Goal: Task Accomplishment & Management: Manage account settings

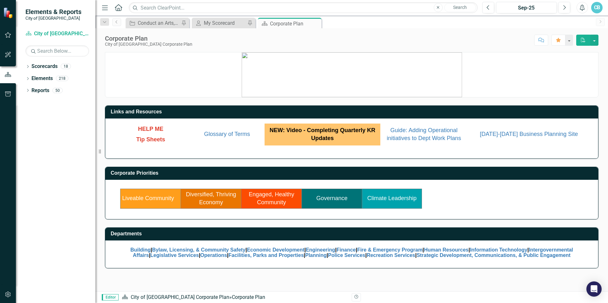
click at [269, 199] on td "Engaged, Healthy Community" at bounding box center [271, 199] width 60 height 20
click at [27, 66] on icon "Dropdown" at bounding box center [27, 66] width 4 height 3
click at [11, 35] on icon "button" at bounding box center [8, 34] width 7 height 5
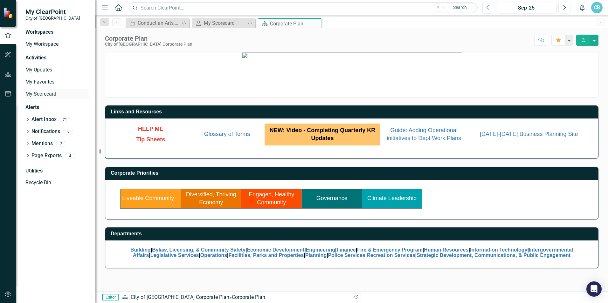
click at [47, 93] on link "My Scorecard" at bounding box center [57, 94] width 64 height 7
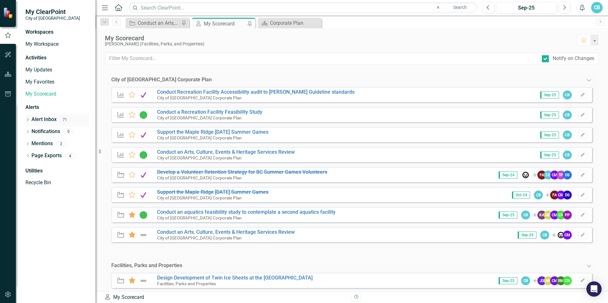
click at [49, 117] on link "Alert Inbox" at bounding box center [43, 119] width 25 height 7
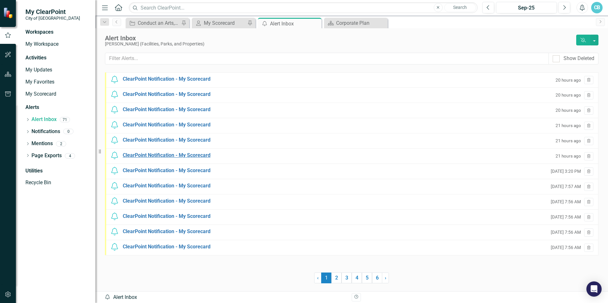
click at [197, 153] on div "ClearPoint Notification - My Scorecard" at bounding box center [167, 155] width 88 height 7
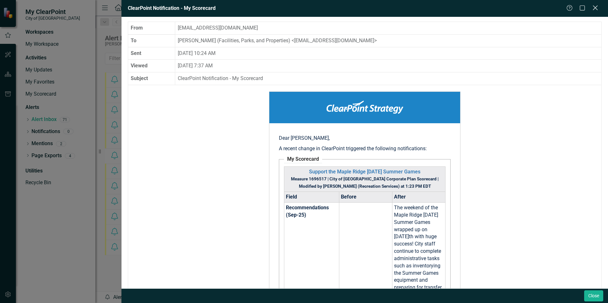
click at [594, 7] on icon at bounding box center [594, 7] width 5 height 5
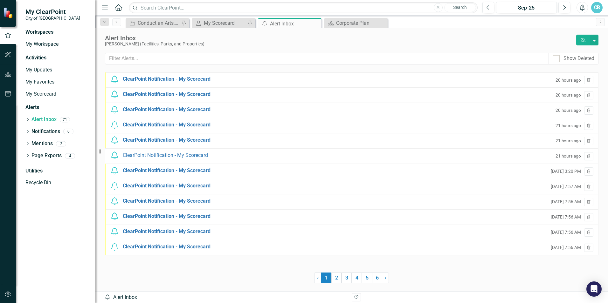
click at [567, 123] on small "21 hours ago" at bounding box center [567, 126] width 25 height 6
click at [162, 127] on div "ClearPoint Notification - My Scorecard" at bounding box center [167, 124] width 88 height 7
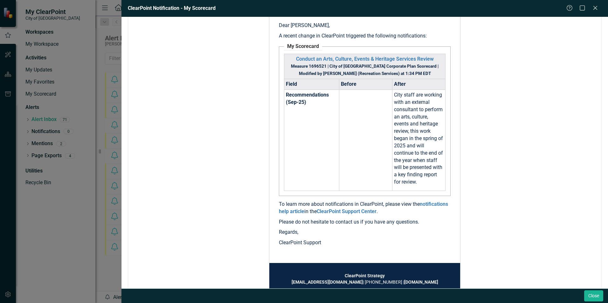
scroll to position [135, 0]
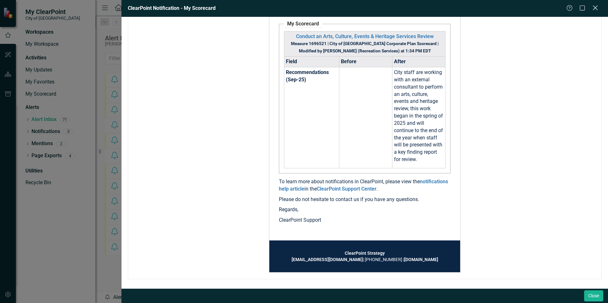
click at [593, 7] on icon "Close" at bounding box center [595, 8] width 8 height 6
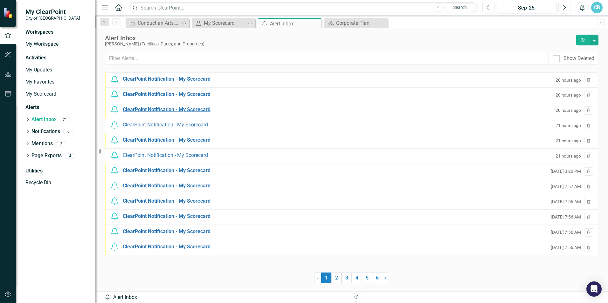
click at [202, 110] on div "ClearPoint Notification - My Scorecard" at bounding box center [167, 109] width 88 height 7
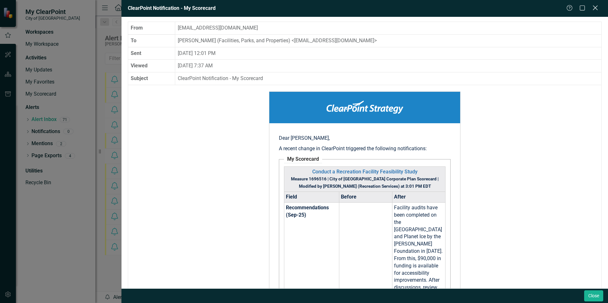
click at [594, 8] on icon at bounding box center [594, 7] width 5 height 5
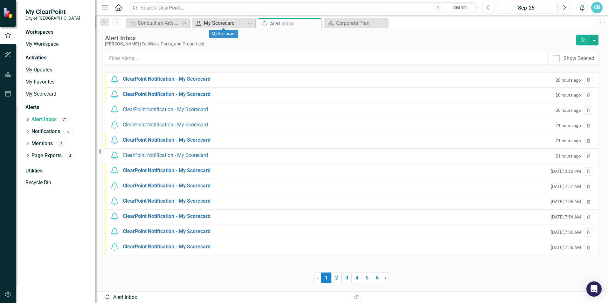
click at [235, 24] on div "My Scorecard" at bounding box center [225, 23] width 42 height 8
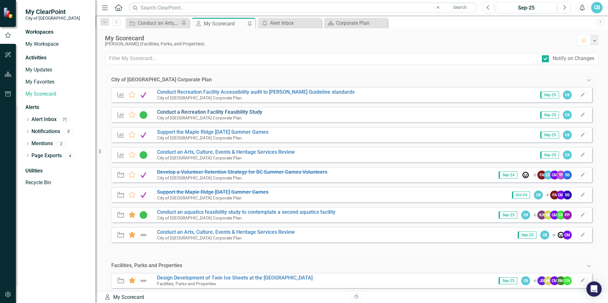
click at [228, 111] on link "Conduct a Recreation Facility Feasibility Study" at bounding box center [209, 112] width 105 height 6
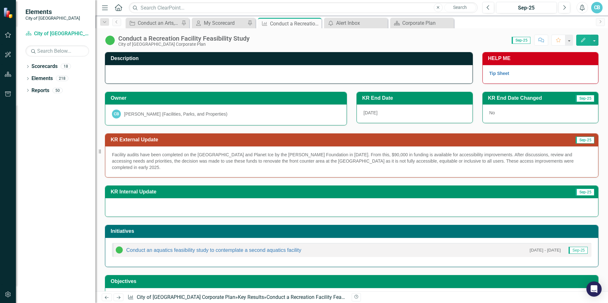
click at [129, 138] on h3 "KR External Update" at bounding box center [283, 140] width 344 height 6
click at [233, 23] on div "My Scorecard" at bounding box center [225, 23] width 42 height 8
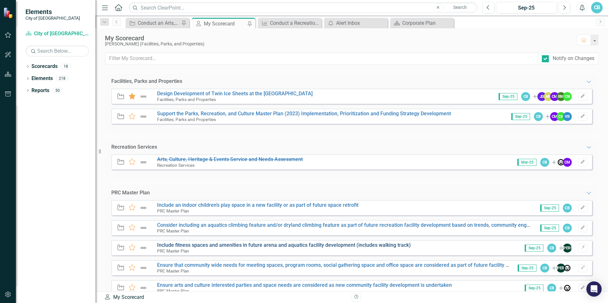
scroll to position [169, 0]
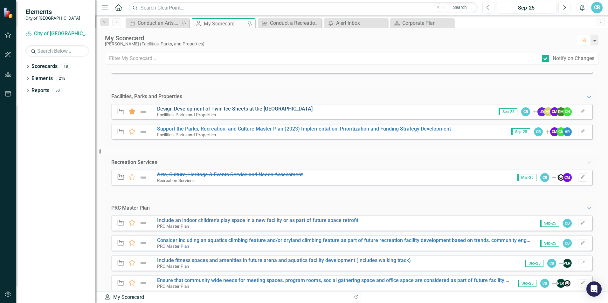
click at [234, 111] on link "Design Development of Twin Ice Sheets at the [GEOGRAPHIC_DATA]" at bounding box center [234, 109] width 155 height 6
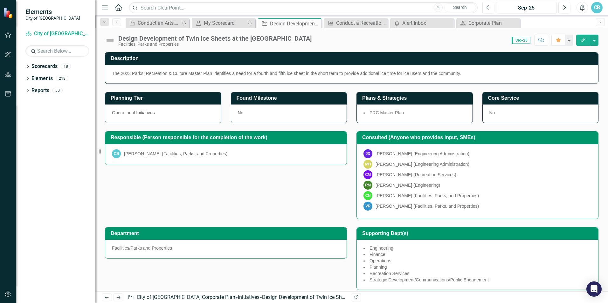
click at [109, 37] on img at bounding box center [110, 40] width 10 height 10
click at [124, 37] on div "Design Development of Twin Ice Sheets at the [GEOGRAPHIC_DATA]" at bounding box center [214, 38] width 193 height 7
click at [582, 41] on icon "button" at bounding box center [583, 40] width 4 height 4
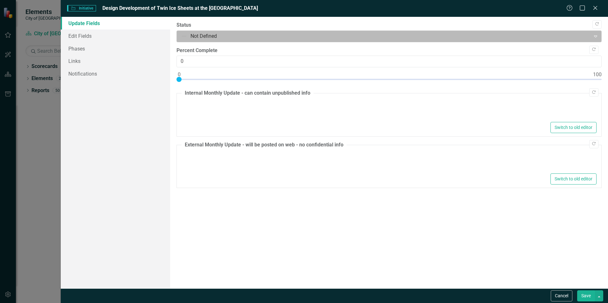
click at [182, 33] on input "text" at bounding box center [181, 36] width 1 height 7
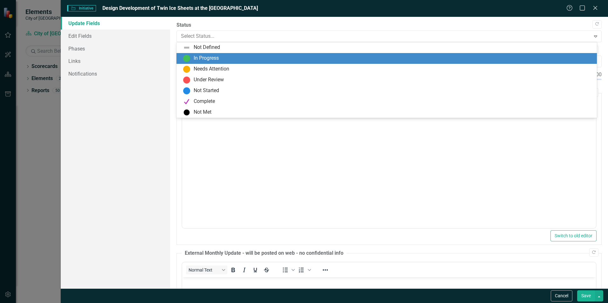
click at [223, 56] on div "In Progress" at bounding box center [388, 59] width 410 height 8
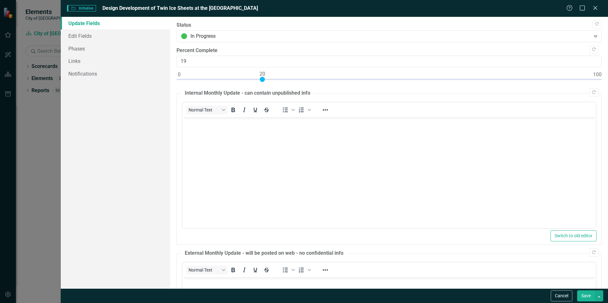
type input "20"
drag, startPoint x: 179, startPoint y: 77, endPoint x: 261, endPoint y: 83, distance: 82.2
click at [261, 83] on div at bounding box center [388, 81] width 425 height 8
click at [587, 295] on button "Save" at bounding box center [586, 295] width 18 height 11
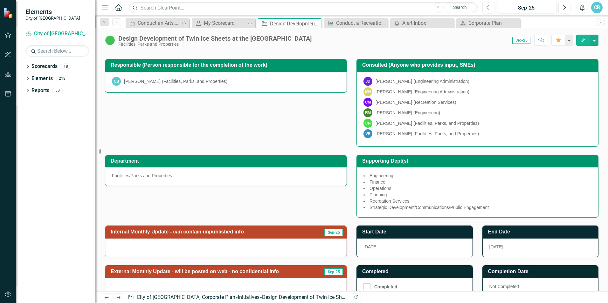
scroll to position [127, 0]
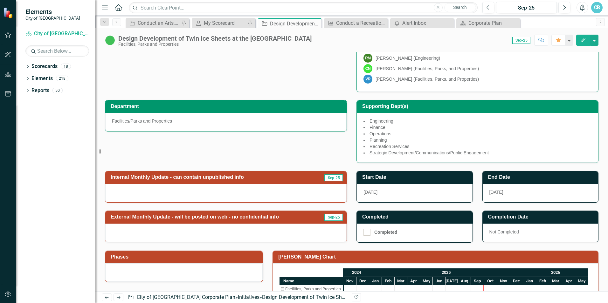
click at [167, 177] on h3 "Internal Monthly Update - can contain unpublished info" at bounding box center [212, 177] width 203 height 6
click at [172, 185] on div at bounding box center [225, 193] width 241 height 18
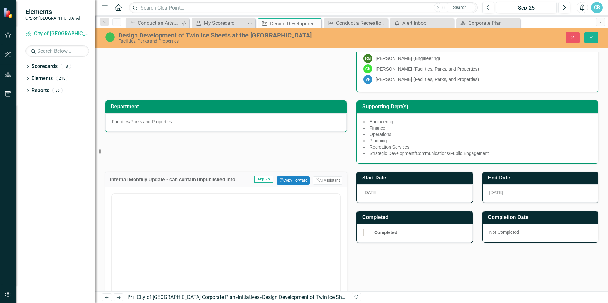
scroll to position [0, 0]
click at [262, 179] on span "Sep-25" at bounding box center [263, 179] width 19 height 7
click at [296, 179] on button "Copy Forward Copy Forward" at bounding box center [292, 180] width 33 height 8
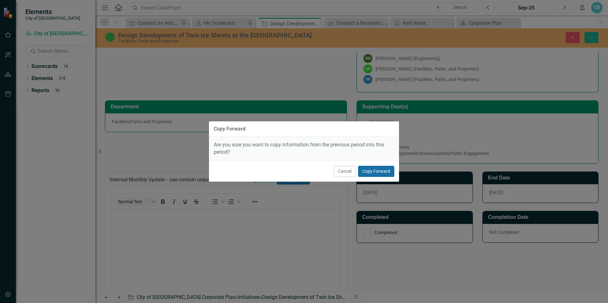
click at [385, 170] on button "Copy Forward" at bounding box center [376, 171] width 36 height 11
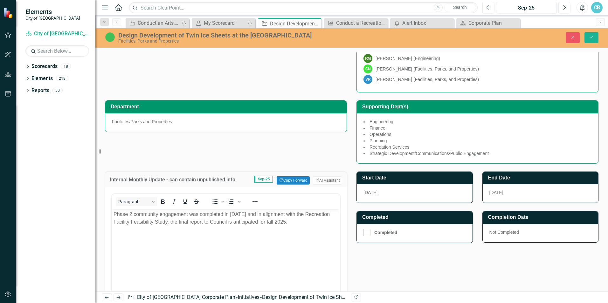
click at [271, 262] on body "Phase 2 community engagement was completed in [DATE] and in alignment with the …" at bounding box center [226, 256] width 228 height 95
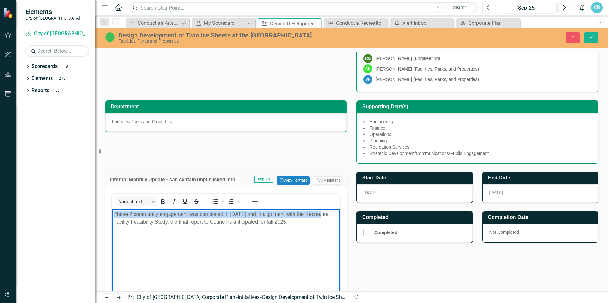
drag, startPoint x: 327, startPoint y: 214, endPoint x: 194, endPoint y: 418, distance: 242.9
click at [112, 214] on html "Phase 2 community engagement was completed in [DATE] and in alignment with the …" at bounding box center [226, 256] width 228 height 95
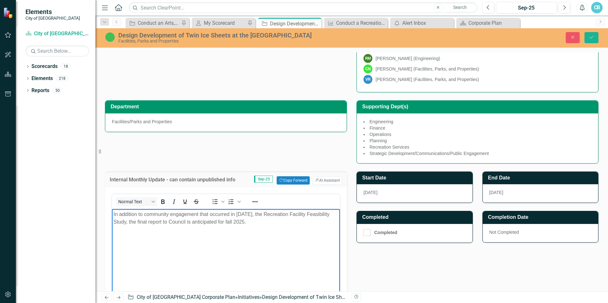
click at [150, 221] on p "In addition to community engagement that occurred in [DATE], the Recreation Fac…" at bounding box center [225, 217] width 225 height 15
drag, startPoint x: 226, startPoint y: 230, endPoint x: 260, endPoint y: 231, distance: 33.7
click at [260, 231] on body "In addition to community engagement that occurred in [DATE], the Recreation Fac…" at bounding box center [226, 256] width 228 height 95
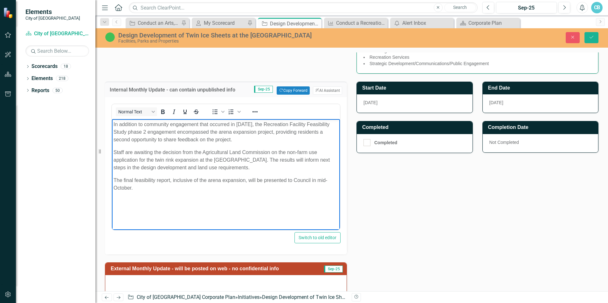
scroll to position [222, 0]
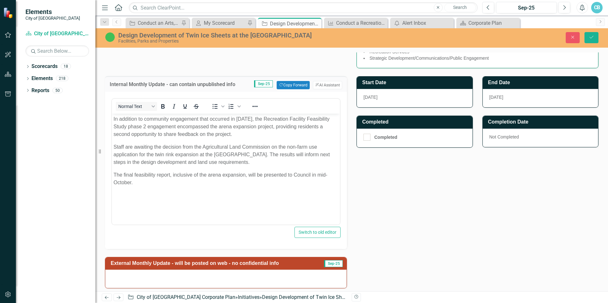
click at [242, 239] on div "Normal Text To open the popup, press Shift+Enter To open the popup, press Shift…" at bounding box center [226, 170] width 242 height 157
click at [236, 207] on body "In addition to community engagement that occurred in [DATE], the Recreation Fac…" at bounding box center [226, 160] width 228 height 95
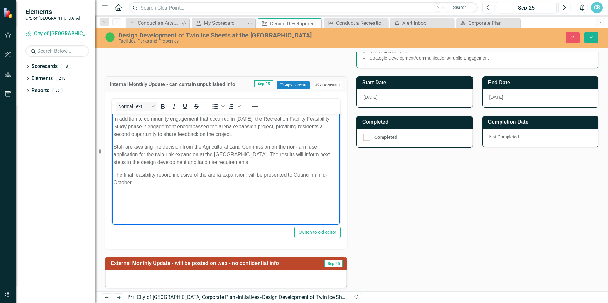
click at [263, 135] on p "In addition to community engagement that occurred in [DATE], the Recreation Fac…" at bounding box center [225, 126] width 225 height 23
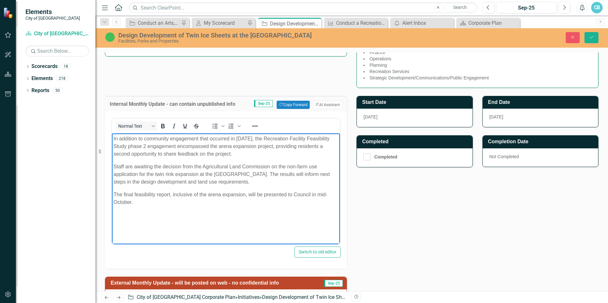
scroll to position [191, 0]
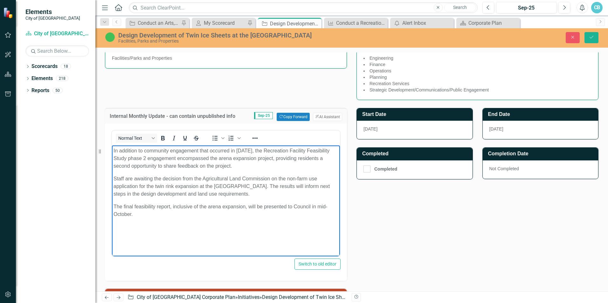
click at [174, 209] on p "The final feasibility report, inclusive of the arena expansion, will be present…" at bounding box center [225, 210] width 225 height 15
click at [277, 241] on html "In addition to community engagement that occurred in [DATE], the Recreation Fac…" at bounding box center [226, 192] width 228 height 95
click at [274, 216] on p "The final feasibility report, including the results of the phase 2 engagement a…" at bounding box center [225, 210] width 225 height 15
click at [295, 208] on p "The final feasibility report, including the results of the phase 2 engagement a…" at bounding box center [225, 210] width 225 height 15
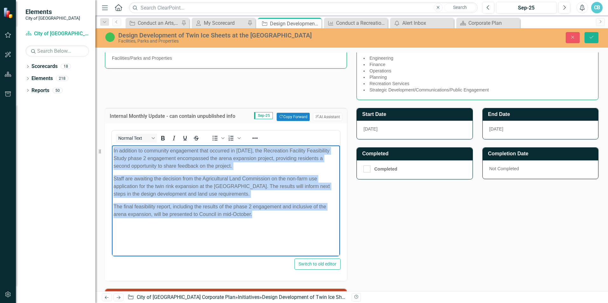
drag, startPoint x: 278, startPoint y: 218, endPoint x: 209, endPoint y: 301, distance: 107.9
click at [112, 154] on html "In addition to community engagement that occurred in [DATE], the Recreation Fac…" at bounding box center [226, 192] width 228 height 95
copy body "In addition to community engagement that occurred in [DATE], the Recreation Fac…"
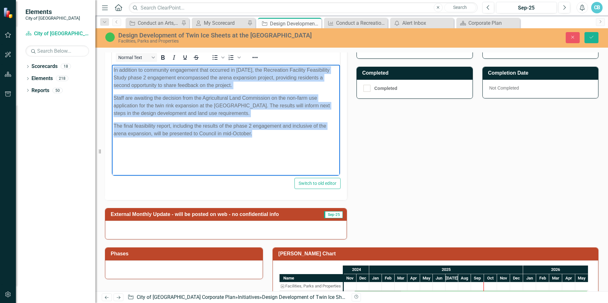
scroll to position [286, 0]
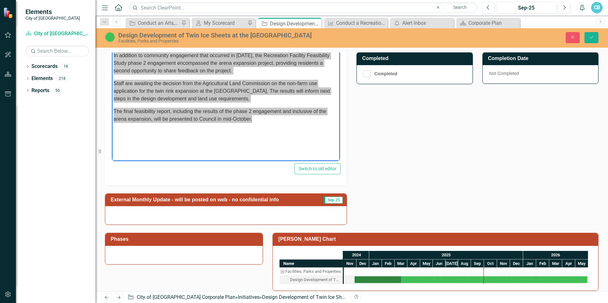
click at [186, 215] on div at bounding box center [225, 215] width 241 height 18
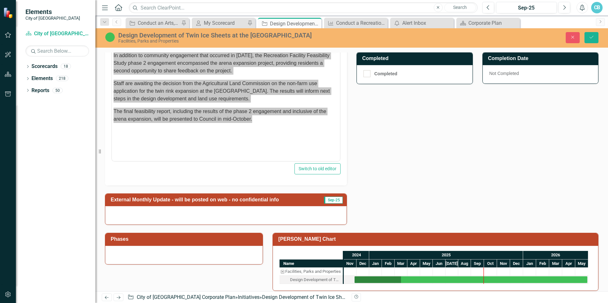
click at [186, 215] on div at bounding box center [225, 215] width 241 height 18
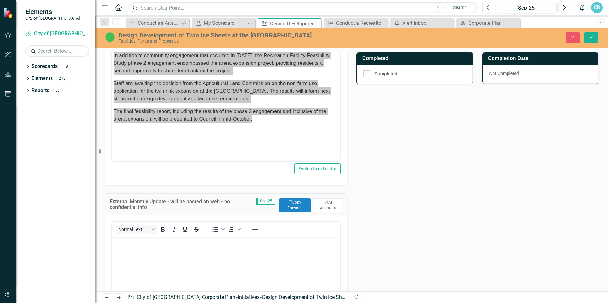
scroll to position [318, 0]
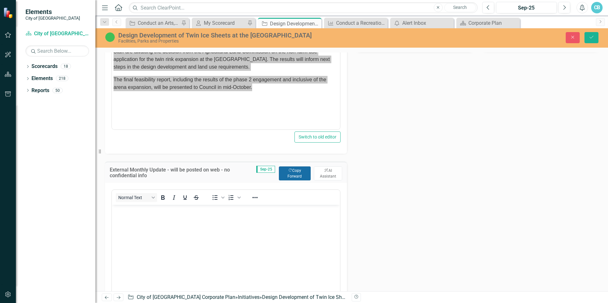
click at [288, 171] on icon "Copy Forward" at bounding box center [290, 170] width 4 height 3
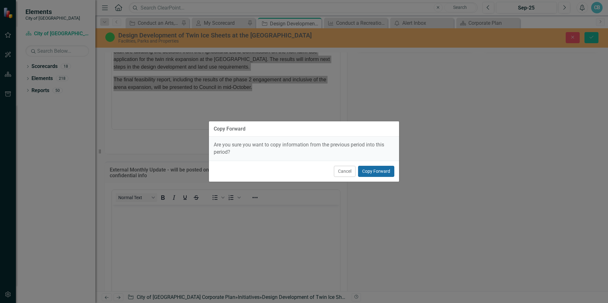
click at [378, 170] on button "Copy Forward" at bounding box center [376, 171] width 36 height 11
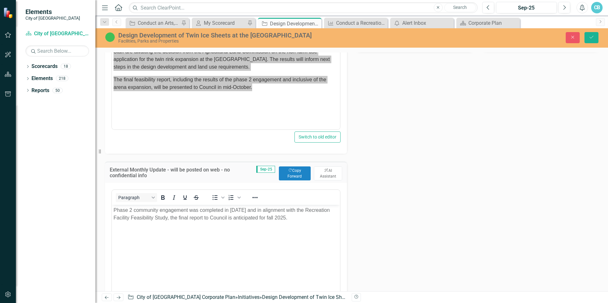
drag, startPoint x: 246, startPoint y: 255, endPoint x: 270, endPoint y: 241, distance: 27.3
click at [246, 255] on body "Phase 2 community engagement was completed in [DATE] and in alignment with the …" at bounding box center [226, 252] width 228 height 95
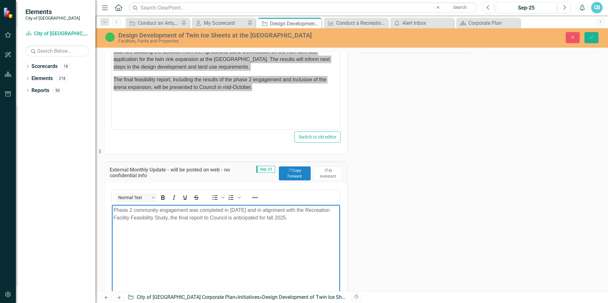
drag, startPoint x: 212, startPoint y: 217, endPoint x: 175, endPoint y: 409, distance: 194.9
click at [112, 205] on html "Phase 2 community engagement was completed in [DATE] and in alignment with the …" at bounding box center [226, 252] width 228 height 95
click at [123, 211] on p "Rich Text Area. Press ALT-0 for help." at bounding box center [225, 210] width 225 height 8
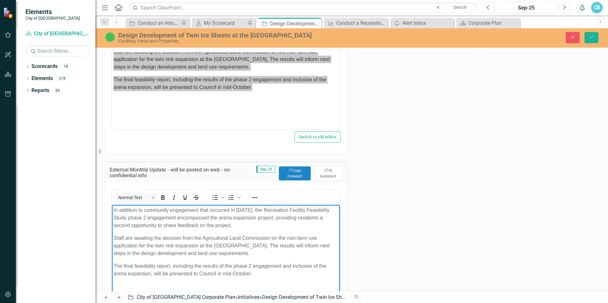
click at [266, 226] on p "In addition to community engagement that occurred in [DATE], the Recreation Fac…" at bounding box center [225, 217] width 225 height 23
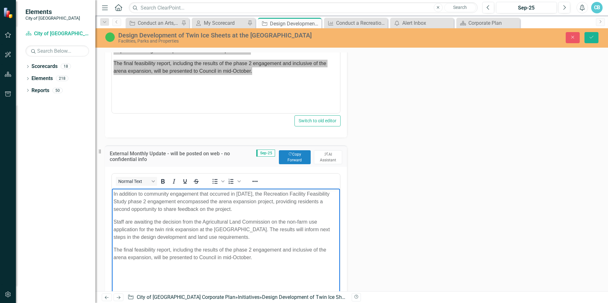
scroll to position [350, 0]
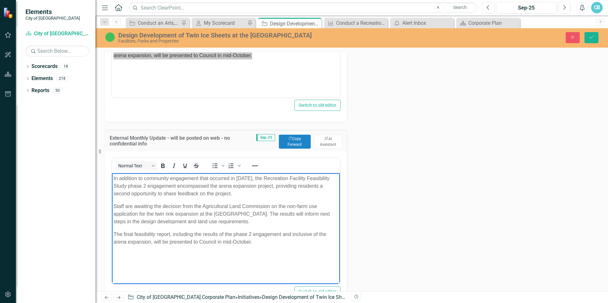
click at [242, 222] on p "Staff are awaiting the decision from the Agricultural Land Commission on the no…" at bounding box center [225, 213] width 225 height 23
drag, startPoint x: 257, startPoint y: 241, endPoint x: 155, endPoint y: 241, distance: 102.0
click at [155, 241] on p "The final feasibility report, including the results of the phase 2 engagement a…" at bounding box center [225, 237] width 225 height 15
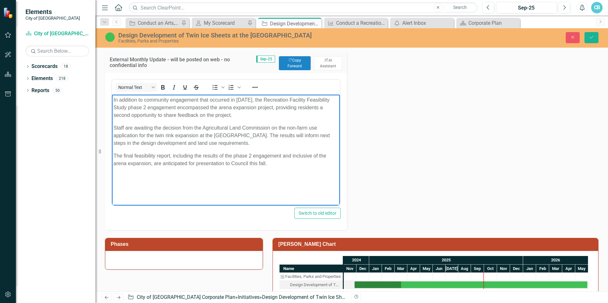
scroll to position [413, 0]
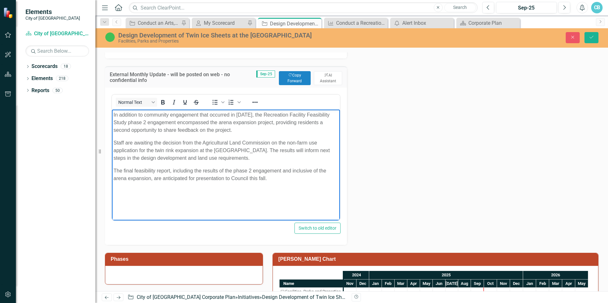
click at [222, 264] on td "Phases" at bounding box center [185, 260] width 149 height 10
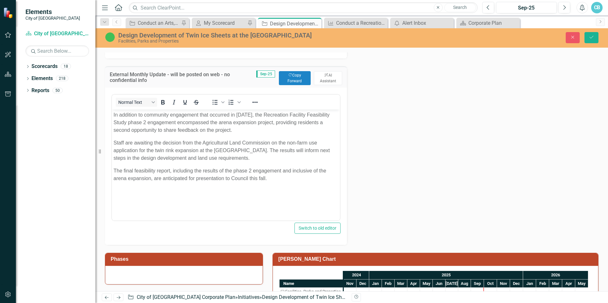
click at [222, 264] on td "Phases" at bounding box center [185, 260] width 149 height 10
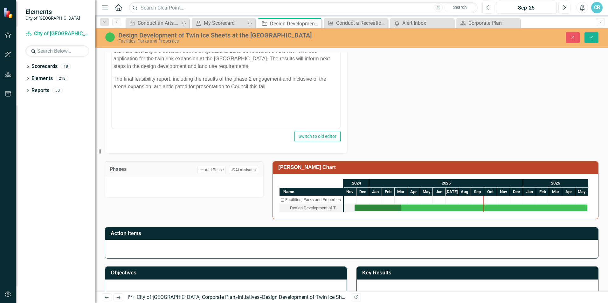
scroll to position [508, 0]
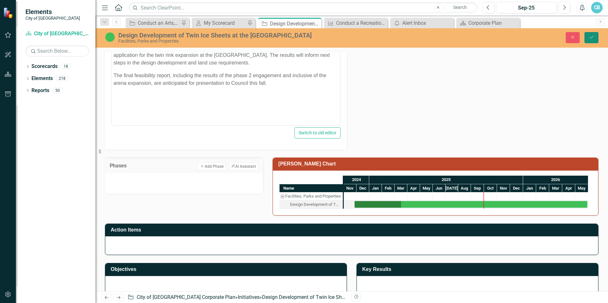
click at [590, 37] on icon "Save" at bounding box center [591, 37] width 6 height 4
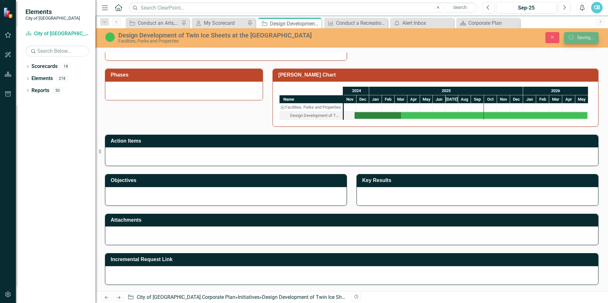
scroll to position [417, 0]
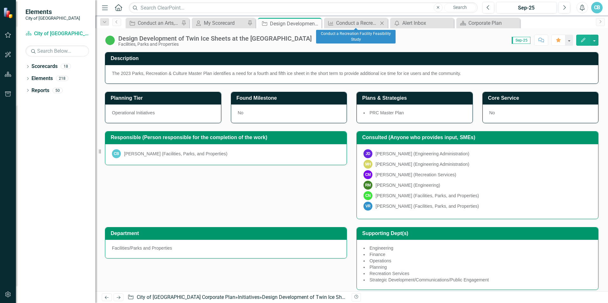
click at [380, 22] on icon "Close" at bounding box center [381, 23] width 6 height 5
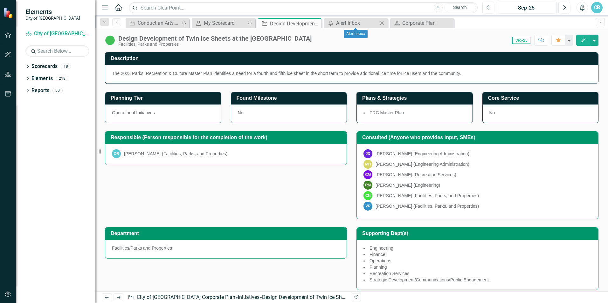
click at [381, 22] on icon "Close" at bounding box center [381, 23] width 6 height 5
click at [0, 0] on icon "Close" at bounding box center [0, 0] width 0 height 0
click at [242, 22] on div "My Scorecard" at bounding box center [225, 23] width 42 height 8
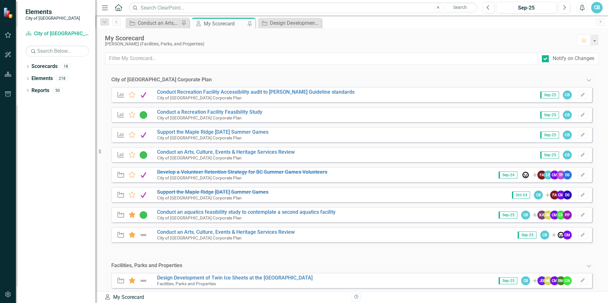
scroll to position [32, 0]
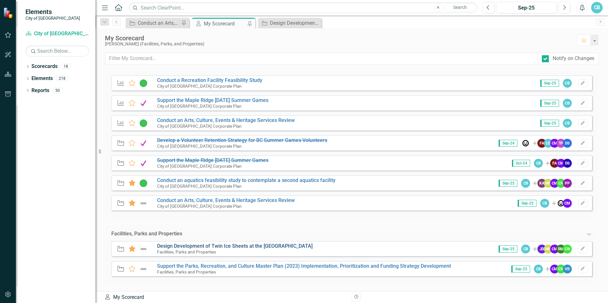
click at [230, 244] on link "Design Development of Twin Ice Sheets at the [GEOGRAPHIC_DATA]" at bounding box center [234, 246] width 155 height 6
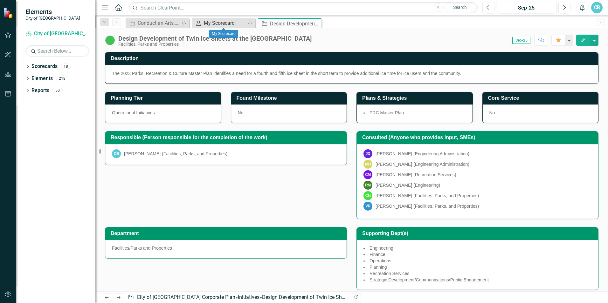
click at [224, 19] on div "My Scorecard" at bounding box center [225, 23] width 42 height 8
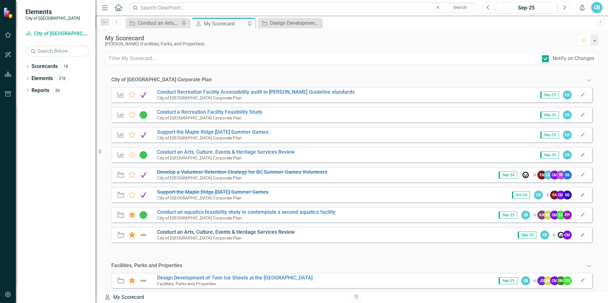
click at [232, 232] on link "Conduct an Arts, Culture, Events & Heritage Services Review" at bounding box center [226, 232] width 138 height 6
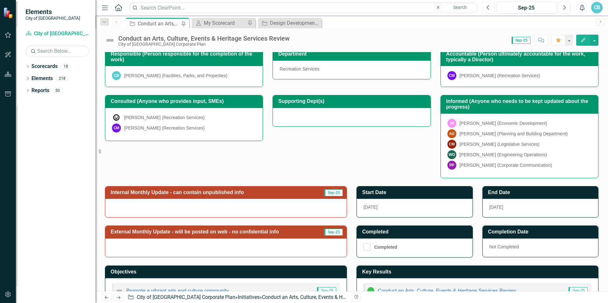
scroll to position [80, 0]
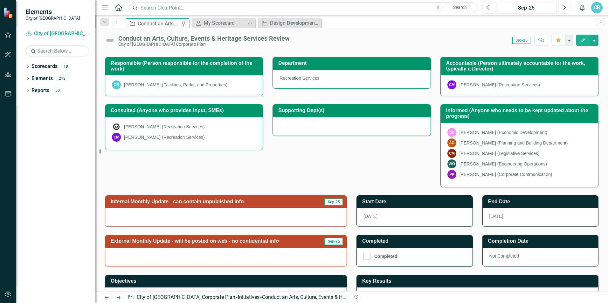
click at [328, 201] on span "Sep-25" at bounding box center [333, 202] width 19 height 7
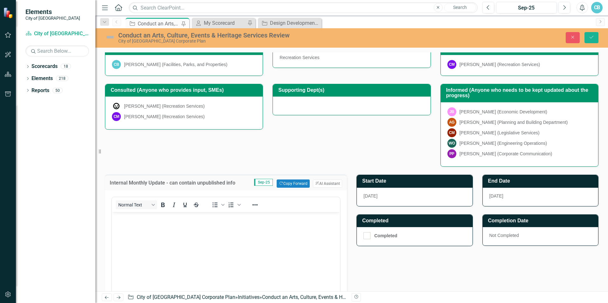
scroll to position [112, 0]
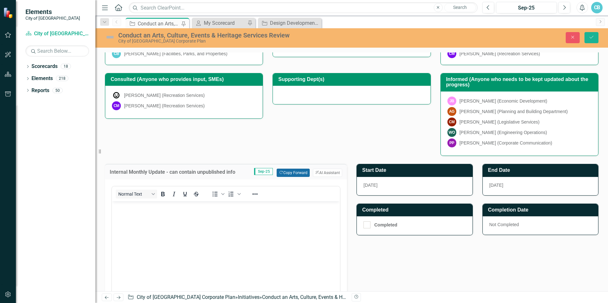
click at [296, 170] on button "Copy Forward Copy Forward" at bounding box center [292, 173] width 33 height 8
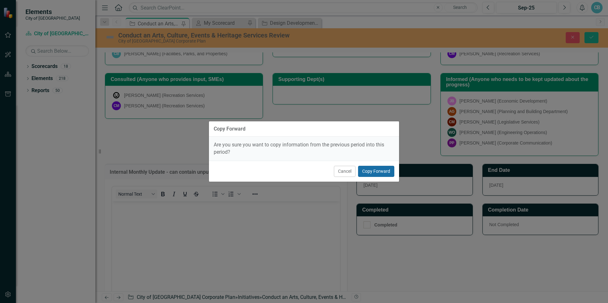
click at [387, 171] on button "Copy Forward" at bounding box center [376, 171] width 36 height 11
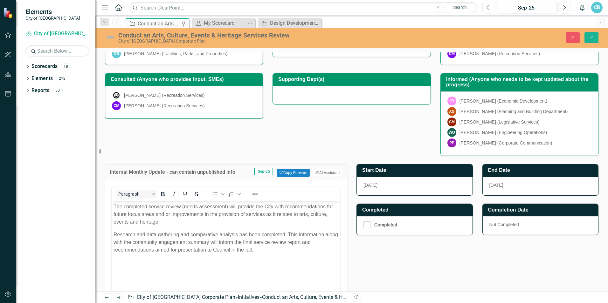
click at [260, 243] on p "Research and data gathering and comparative analysis has been completed. This i…" at bounding box center [225, 242] width 225 height 23
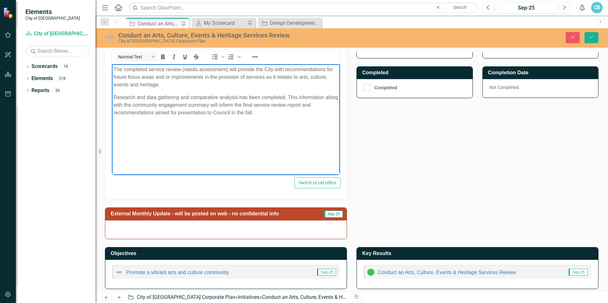
scroll to position [254, 0]
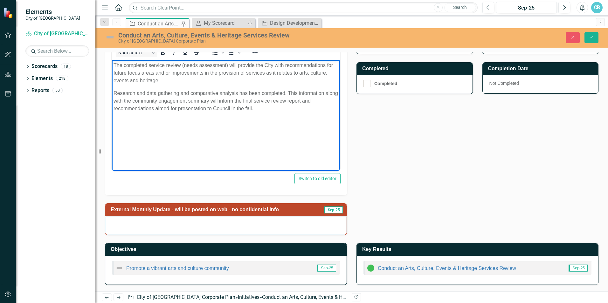
click at [236, 210] on h3 "External Monthly Update - will be posted on web - no confidential info" at bounding box center [215, 210] width 208 height 6
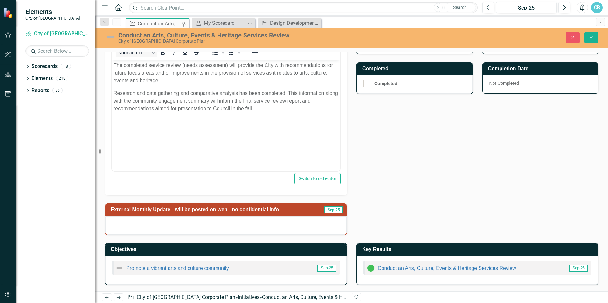
click at [236, 210] on h3 "External Monthly Update - will be posted on web - no confidential info" at bounding box center [215, 210] width 208 height 6
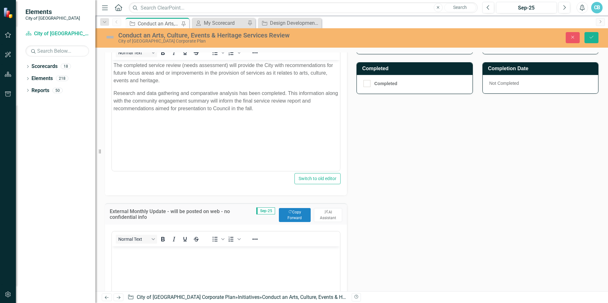
scroll to position [0, 0]
click at [294, 218] on button "Copy Forward Copy Forward" at bounding box center [295, 215] width 32 height 14
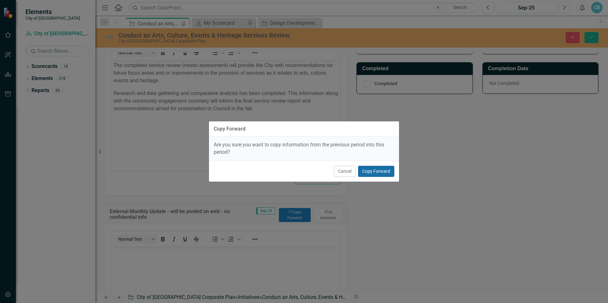
click at [379, 174] on button "Copy Forward" at bounding box center [376, 171] width 36 height 11
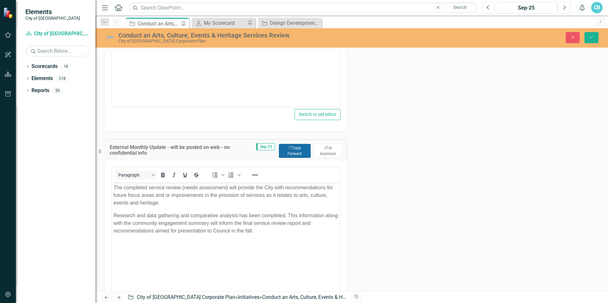
scroll to position [349, 0]
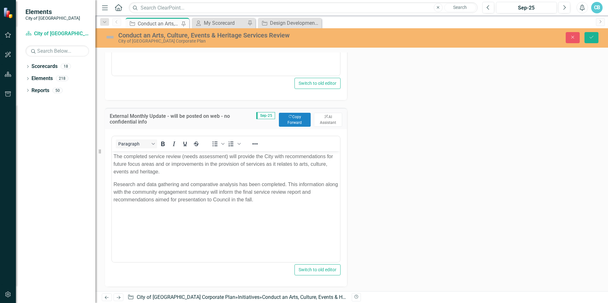
click at [247, 163] on p "The completed service review (needs assessment) will provide the City with reco…" at bounding box center [225, 164] width 225 height 23
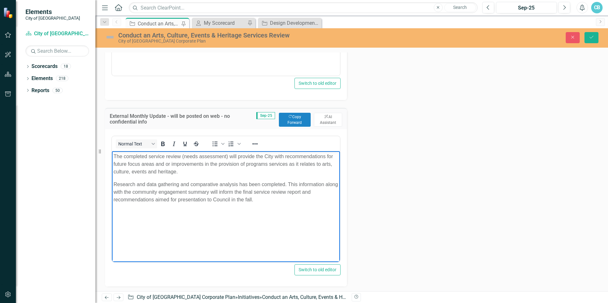
click at [180, 171] on p "The completed service review (needs assessment) will provide the City with reco…" at bounding box center [225, 164] width 225 height 23
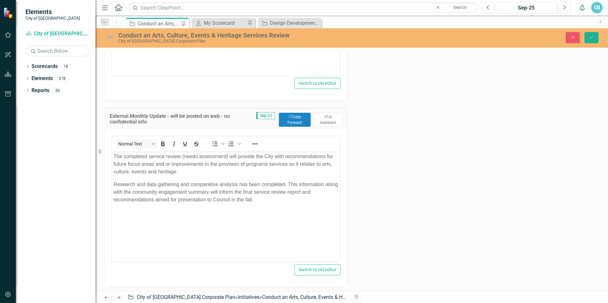
click at [188, 184] on p "Research and data gathering and comparative analysis has been completed. This i…" at bounding box center [225, 192] width 225 height 23
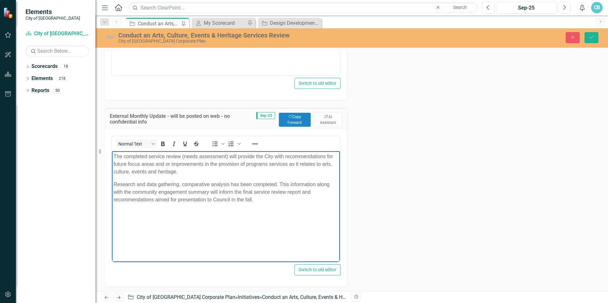
click at [229, 185] on p "Research and data gathering, comparative analysis has been completed. This info…" at bounding box center [225, 192] width 225 height 23
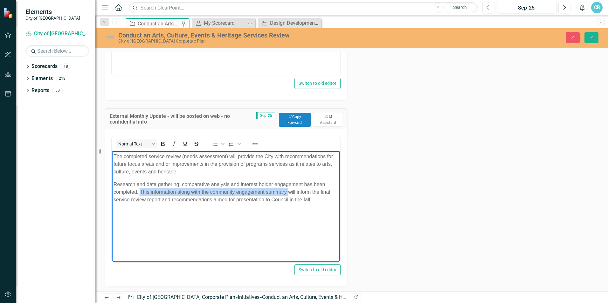
drag, startPoint x: 289, startPoint y: 191, endPoint x: 140, endPoint y: 191, distance: 148.7
click at [140, 191] on p "Research and data gathering, comparative analysis and interest holder engagemen…" at bounding box center [225, 192] width 225 height 23
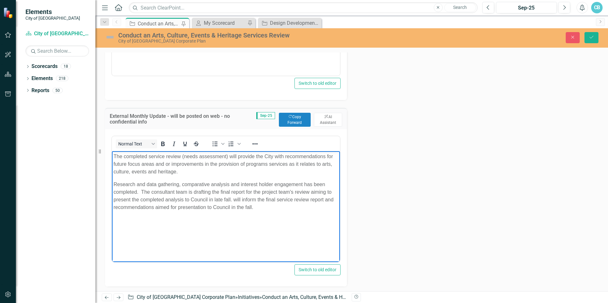
drag, startPoint x: 284, startPoint y: 213, endPoint x: 232, endPoint y: 200, distance: 53.4
click at [232, 200] on body "The completed service review (needs assessment) will provide the City with reco…" at bounding box center [226, 198] width 228 height 95
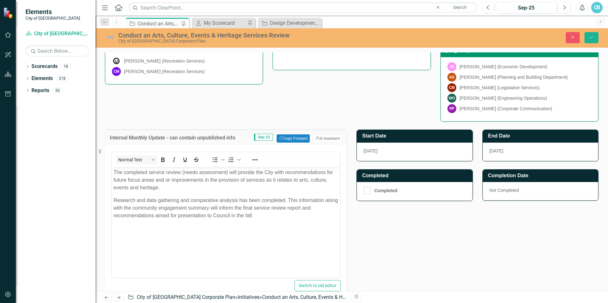
scroll to position [0, 0]
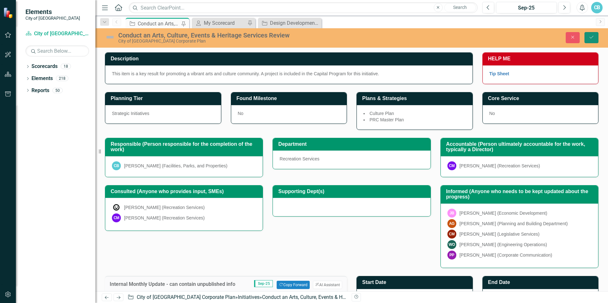
click at [589, 38] on icon "Save" at bounding box center [591, 37] width 6 height 4
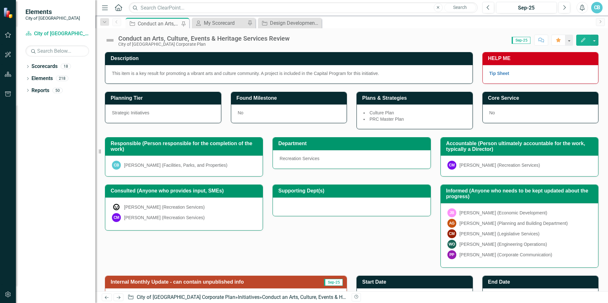
click at [112, 40] on img at bounding box center [110, 40] width 10 height 10
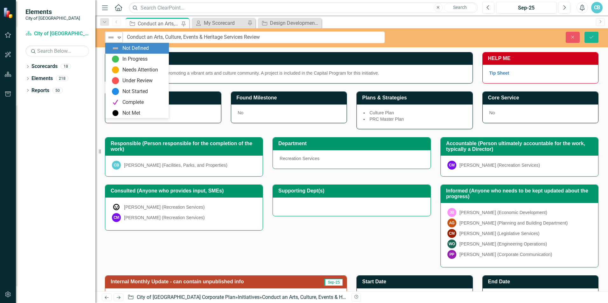
click at [120, 37] on icon "Expand" at bounding box center [119, 37] width 6 height 5
click at [132, 58] on div "In Progress" at bounding box center [134, 59] width 25 height 7
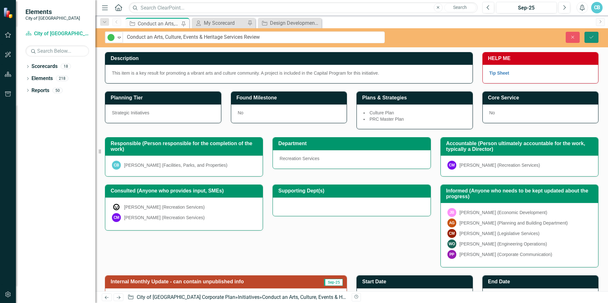
click at [591, 36] on icon "Save" at bounding box center [591, 37] width 6 height 4
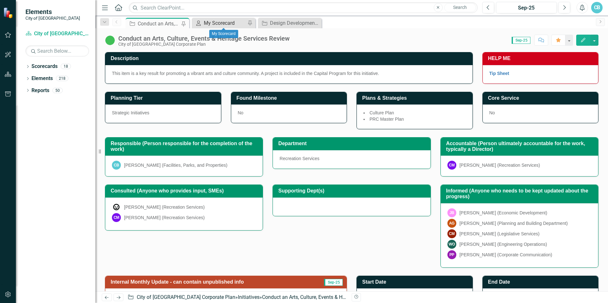
click at [220, 23] on div "My Scorecard" at bounding box center [225, 23] width 42 height 8
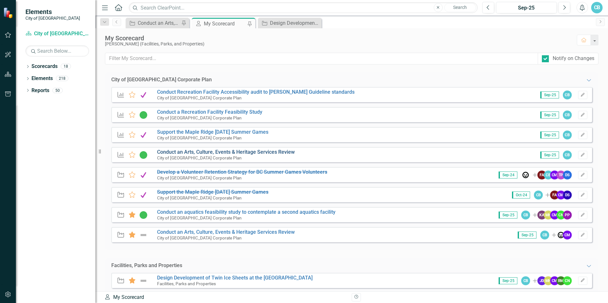
click at [233, 151] on link "Conduct an Arts, Culture, Events & Heritage Services Review" at bounding box center [226, 152] width 138 height 6
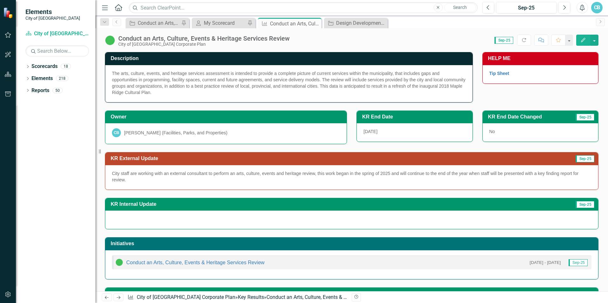
scroll to position [45, 0]
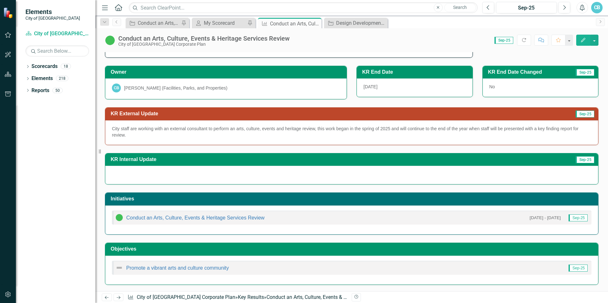
click at [176, 186] on div "Initiatives Conduct an Arts, Culture, Events & Heritage Services Review [DATE] …" at bounding box center [351, 210] width 503 height 50
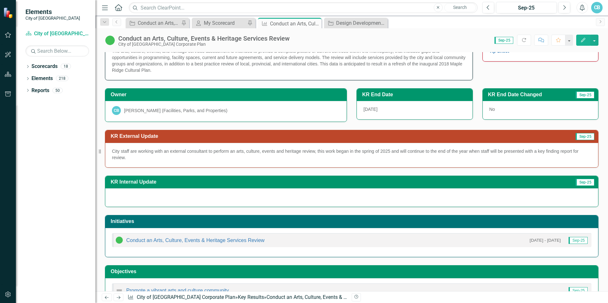
scroll to position [0, 0]
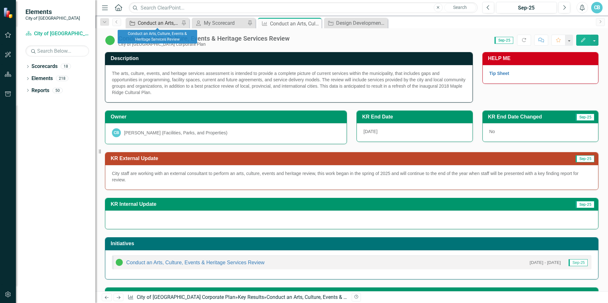
click at [166, 24] on div "Conduct an Arts, Culture, Events & Heritage Services Review" at bounding box center [159, 23] width 42 height 8
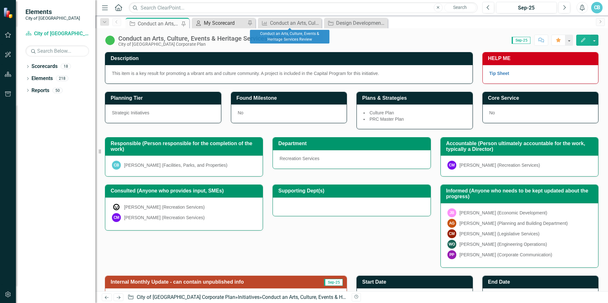
click at [212, 22] on div "My Scorecard" at bounding box center [225, 23] width 42 height 8
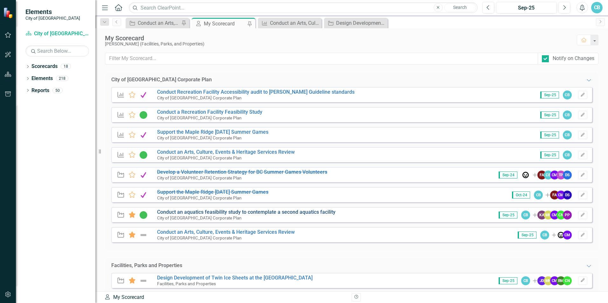
click at [228, 211] on link "Conduct an aquatics feasibility study to contemplate a second aquatics facility" at bounding box center [246, 212] width 178 height 6
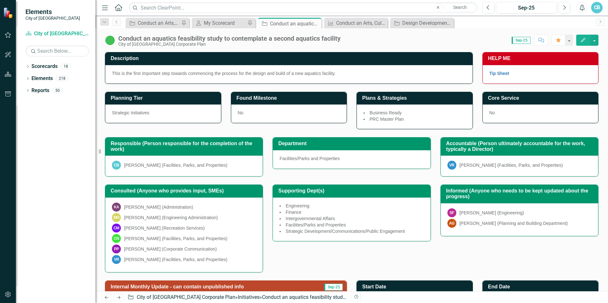
click at [110, 42] on img at bounding box center [110, 40] width 10 height 10
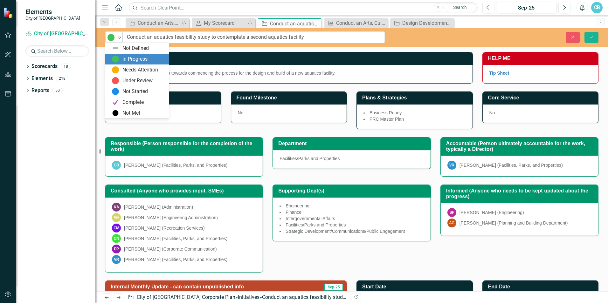
click at [118, 37] on icon "Expand" at bounding box center [119, 37] width 6 height 5
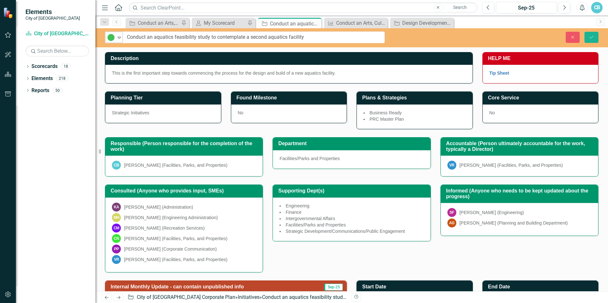
click at [114, 37] on img at bounding box center [111, 38] width 8 height 8
click at [588, 36] on button "Save" at bounding box center [591, 37] width 14 height 11
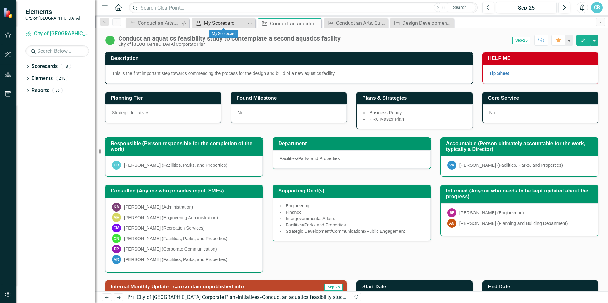
click at [216, 23] on div "My Scorecard" at bounding box center [225, 23] width 42 height 8
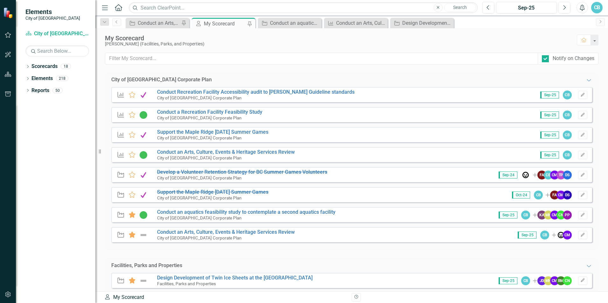
click at [594, 6] on div "CB" at bounding box center [596, 7] width 11 height 11
click at [570, 79] on link "Logout Log Out" at bounding box center [577, 80] width 50 height 12
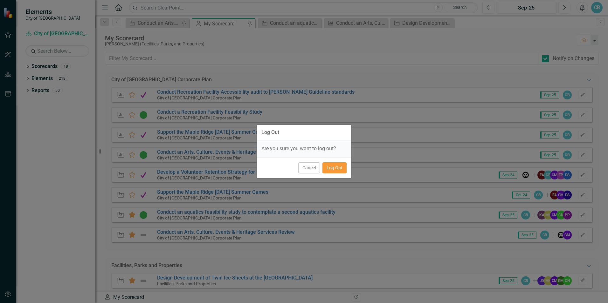
click at [329, 167] on button "Log Out" at bounding box center [334, 167] width 24 height 11
